Goal: Information Seeking & Learning: Learn about a topic

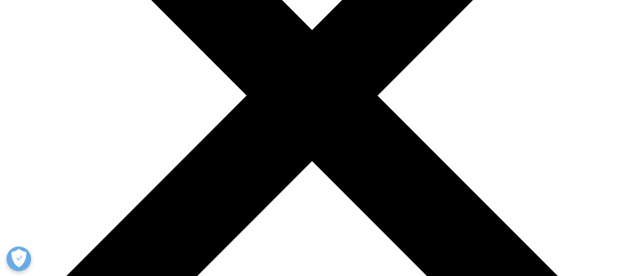
scroll to position [247, 0]
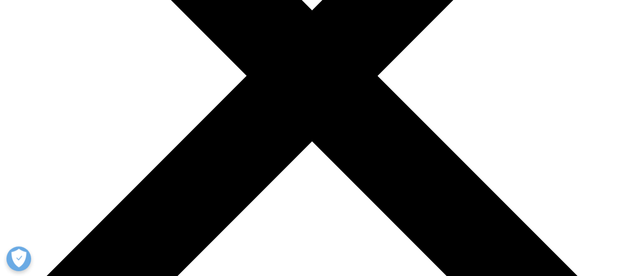
drag, startPoint x: 214, startPoint y: 98, endPoint x: 319, endPoint y: 107, distance: 104.9
drag, startPoint x: 274, startPoint y: 107, endPoint x: 382, endPoint y: 113, distance: 107.7
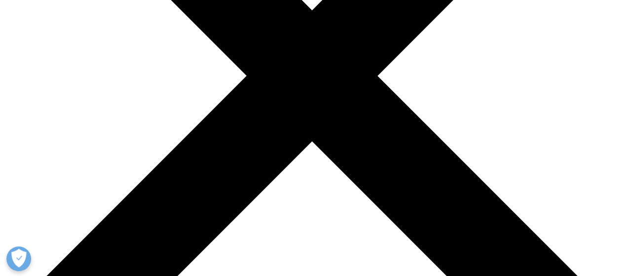
drag, startPoint x: 235, startPoint y: 138, endPoint x: 310, endPoint y: 142, distance: 75.1
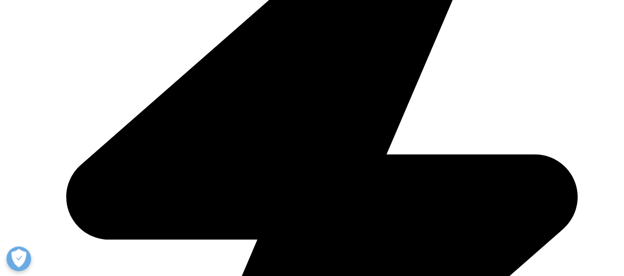
scroll to position [395, 0]
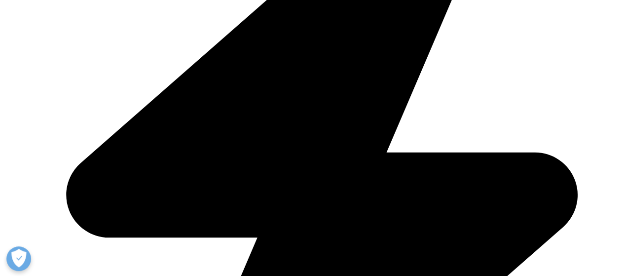
drag, startPoint x: 250, startPoint y: 76, endPoint x: 349, endPoint y: 76, distance: 99.2
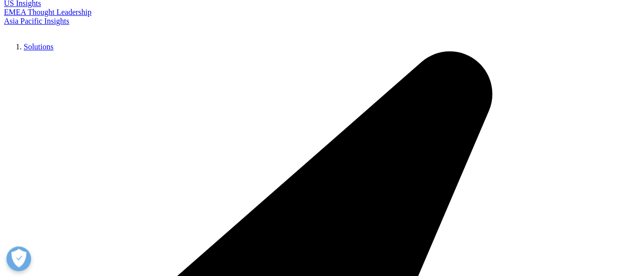
scroll to position [0, 0]
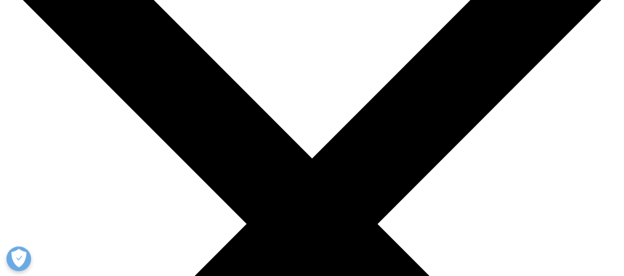
scroll to position [148, 0]
